Goal: Task Accomplishment & Management: Use online tool/utility

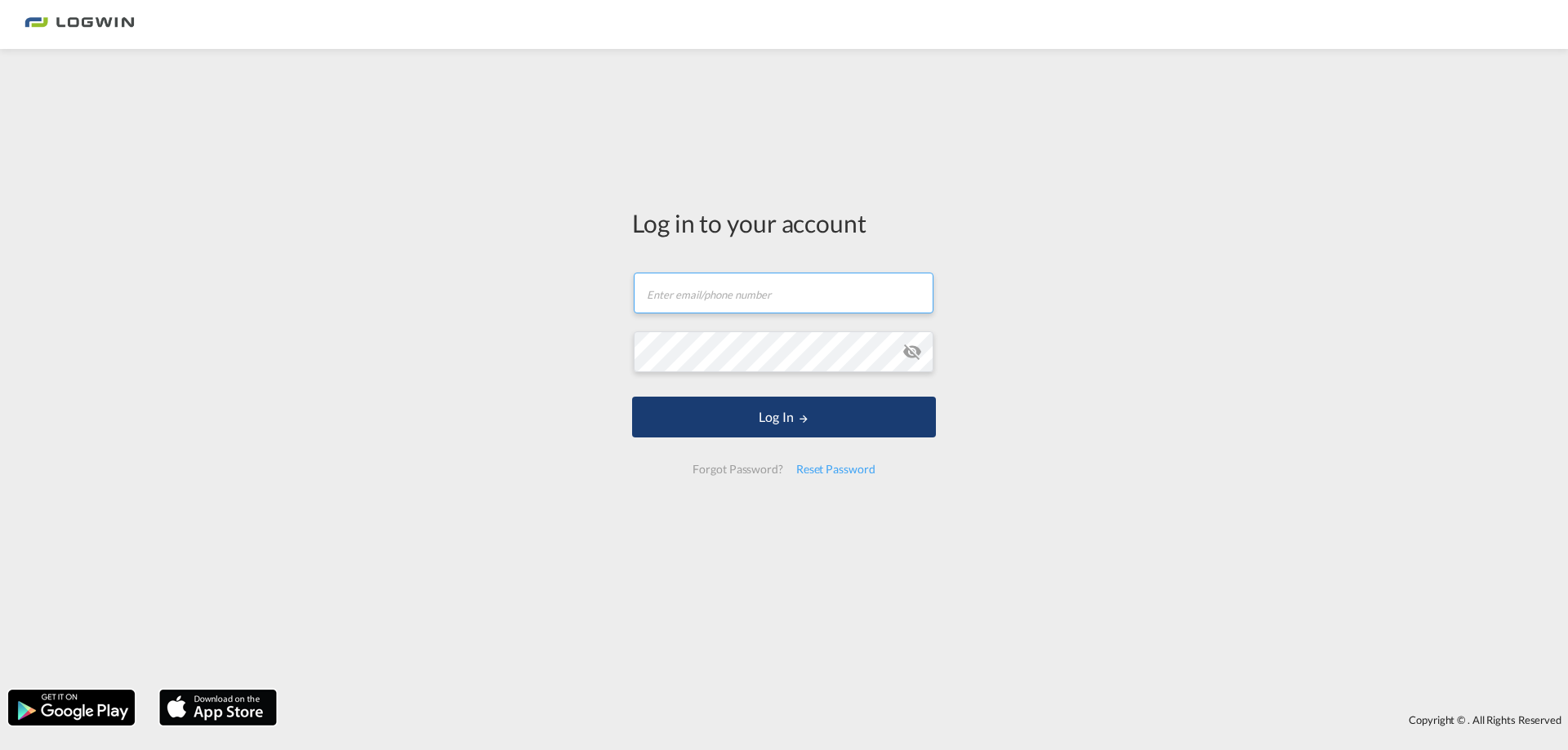
type input "[PERSON_NAME][EMAIL_ADDRESS][PERSON_NAME][DOMAIN_NAME]"
click at [774, 425] on button "Log In" at bounding box center [784, 417] width 304 height 40
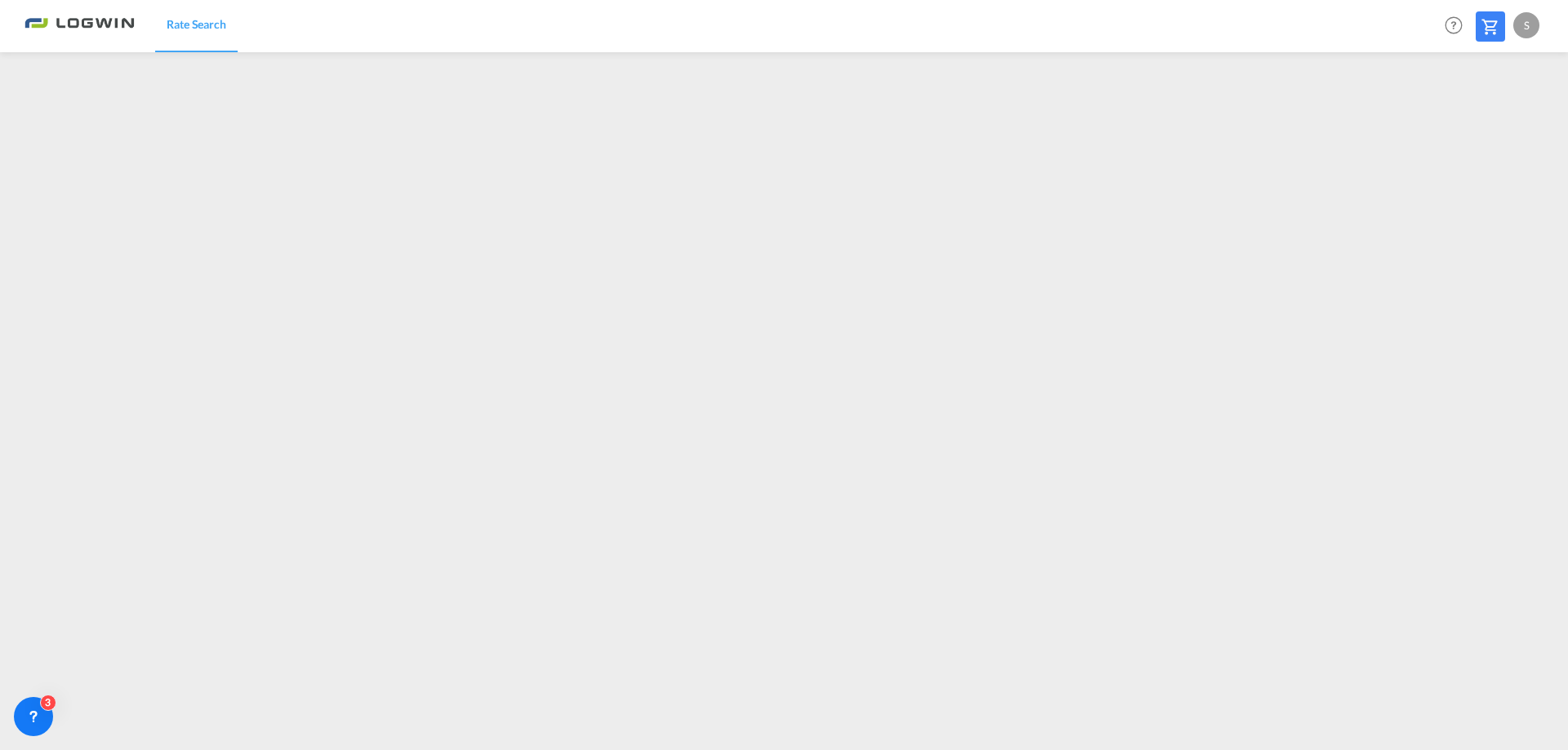
click at [1064, 28] on div "Rate Search Help Resources Product Release S My Profile Logout" at bounding box center [784, 25] width 1519 height 51
